Goal: Task Accomplishment & Management: Manage account settings

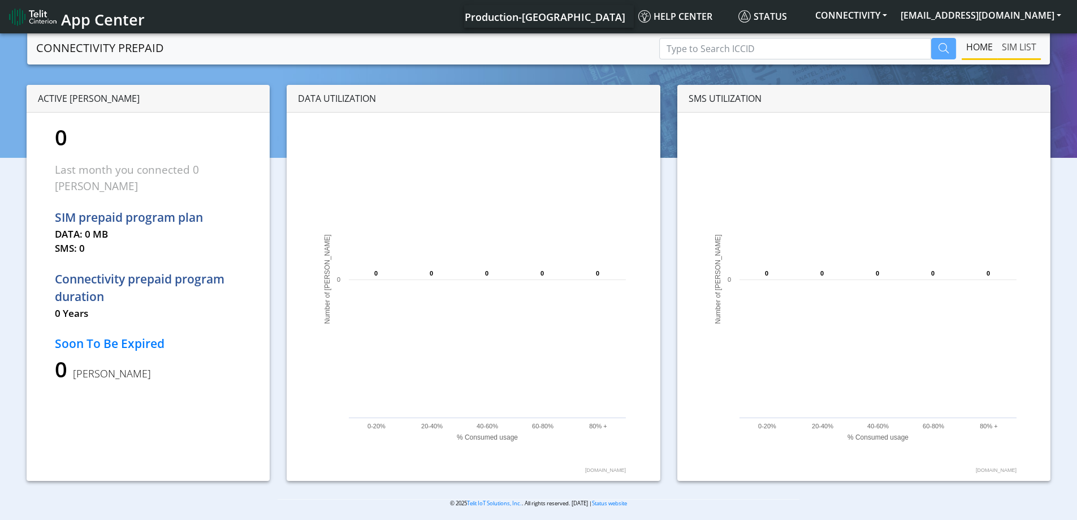
click at [1015, 49] on link "SIM LIST" at bounding box center [1020, 47] width 44 height 23
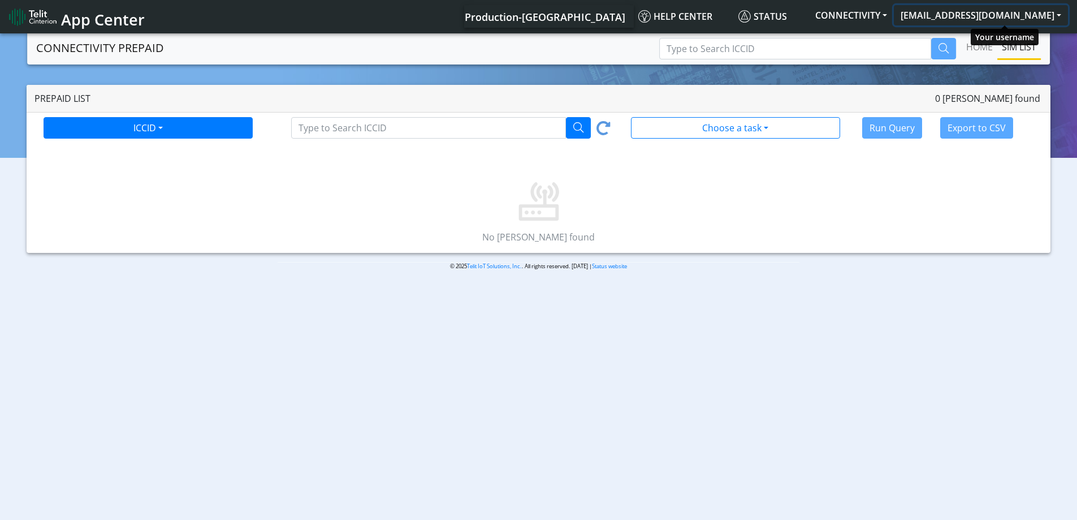
click at [1006, 10] on button "[EMAIL_ADDRESS][DOMAIN_NAME]" at bounding box center [981, 15] width 174 height 20
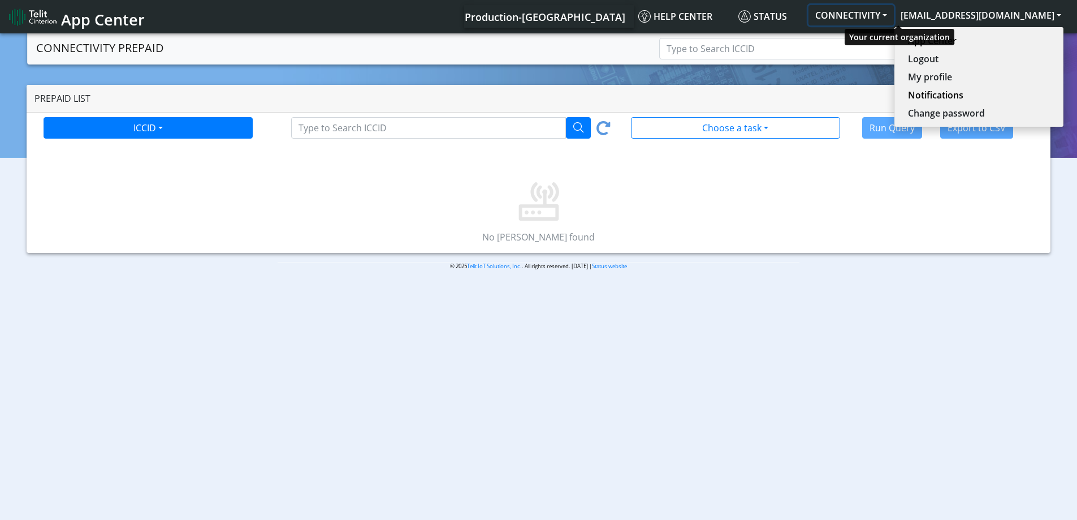
click at [894, 14] on button "CONNECTIVITY" at bounding box center [851, 15] width 85 height 20
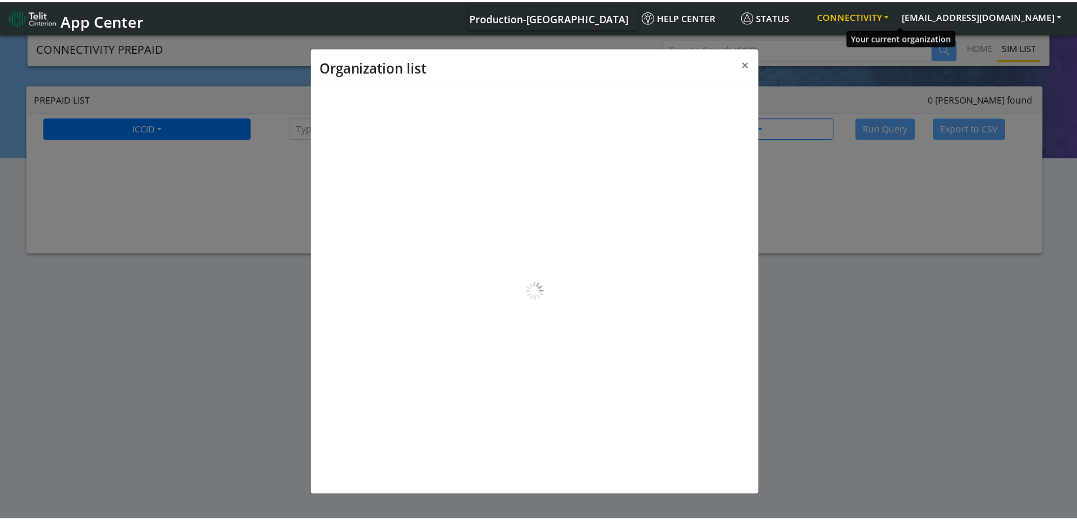
scroll to position [4, 0]
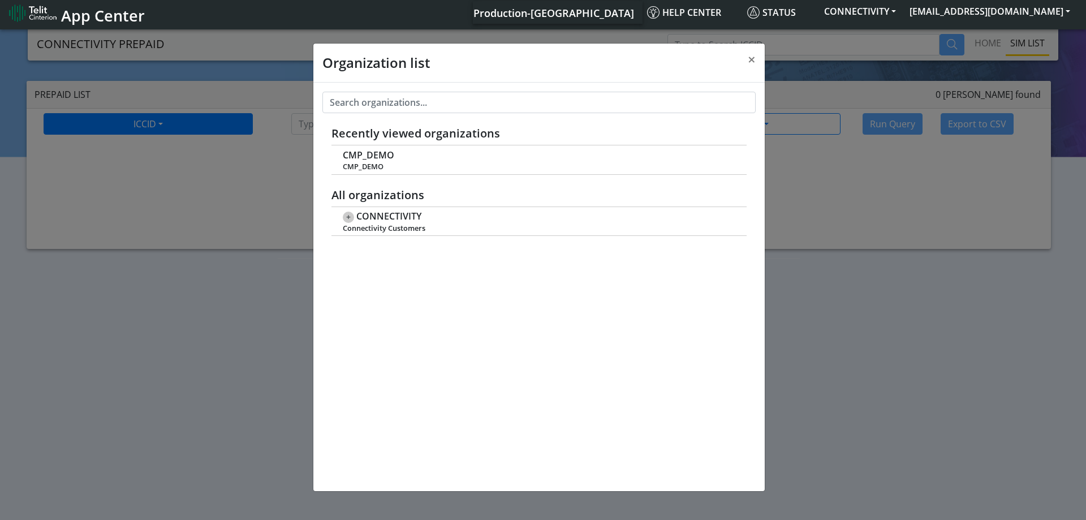
click at [634, 16] on span "Production-[GEOGRAPHIC_DATA]" at bounding box center [553, 13] width 161 height 14
click at [752, 54] on span "×" at bounding box center [752, 59] width 8 height 19
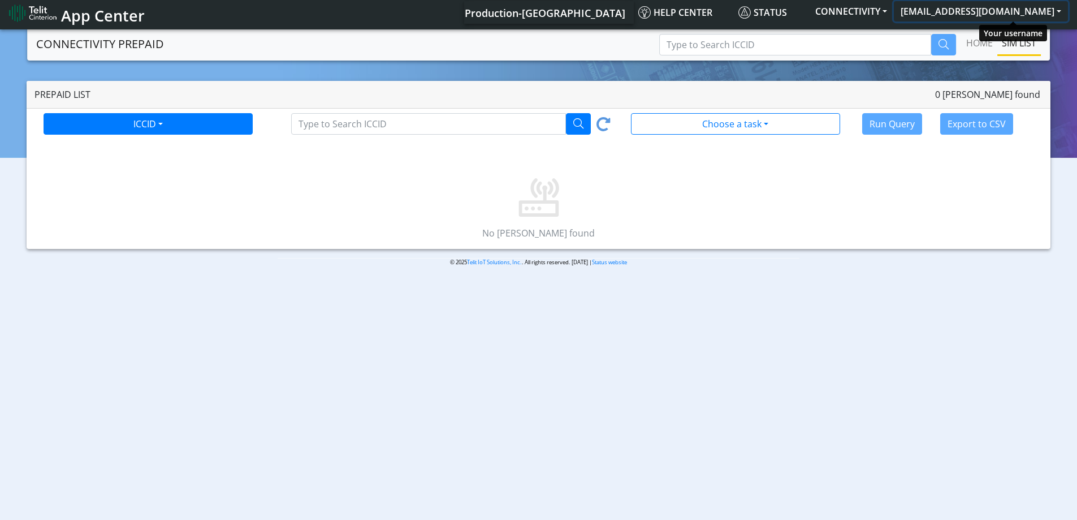
click at [1019, 7] on button "[EMAIL_ADDRESS][DOMAIN_NAME]" at bounding box center [981, 11] width 174 height 20
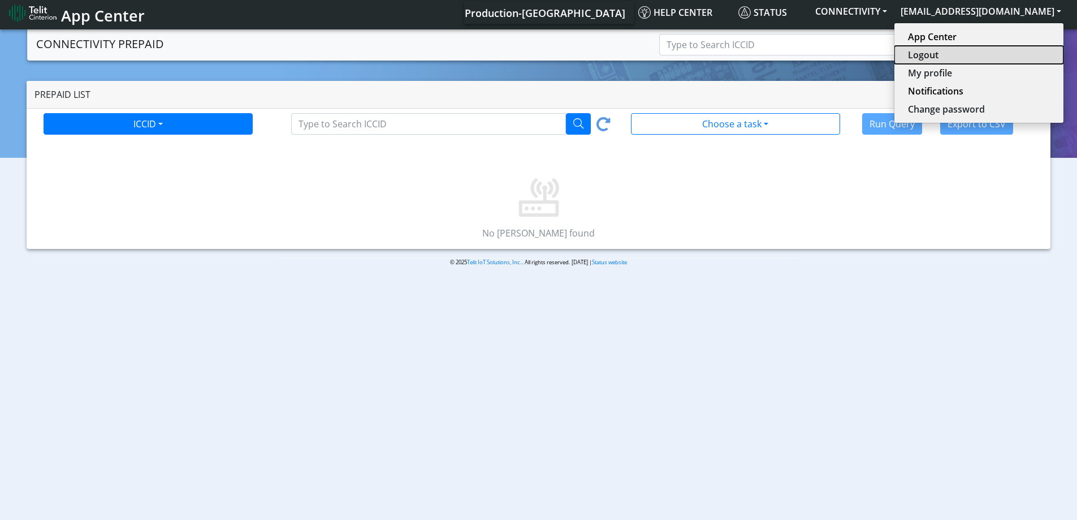
click at [996, 55] on button "Logout" at bounding box center [979, 55] width 169 height 18
